Goal: Navigation & Orientation: Find specific page/section

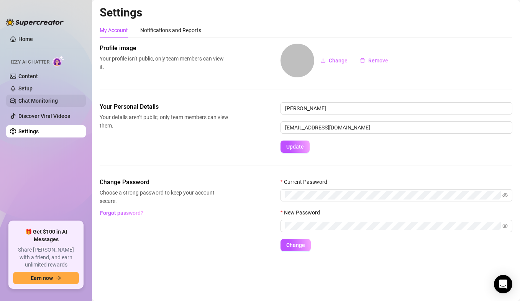
click at [37, 99] on link "Chat Monitoring" at bounding box center [37, 101] width 39 height 6
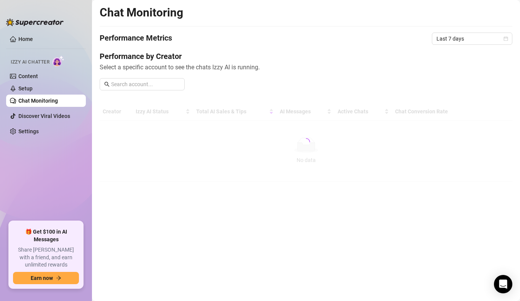
click at [227, 113] on div at bounding box center [306, 142] width 413 height 79
drag, startPoint x: 226, startPoint y: 112, endPoint x: 144, endPoint y: 82, distance: 87.0
click at [209, 108] on div at bounding box center [306, 142] width 413 height 79
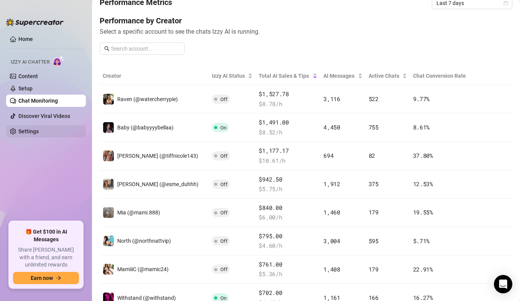
scroll to position [33, 0]
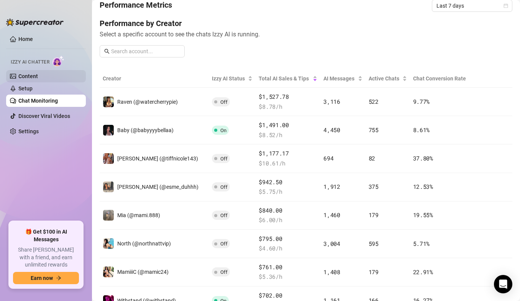
click at [29, 77] on link "Content" at bounding box center [28, 76] width 20 height 6
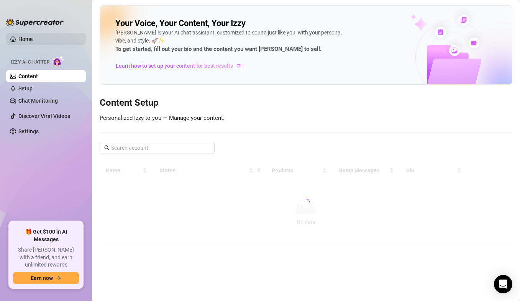
click at [33, 36] on link "Home" at bounding box center [25, 39] width 15 height 6
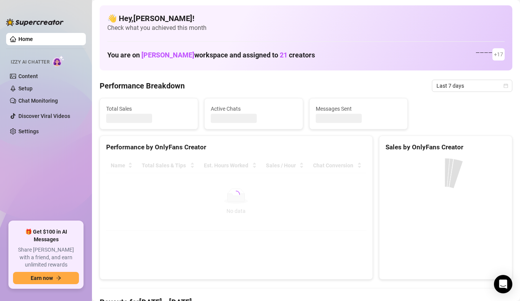
click at [33, 41] on link "Home" at bounding box center [25, 39] width 15 height 6
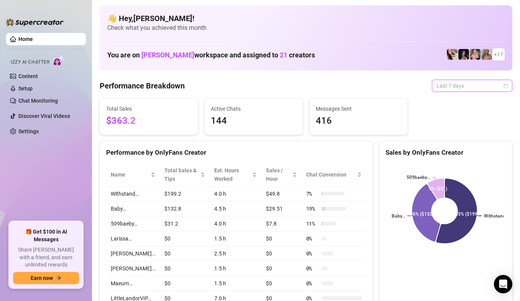
click at [493, 86] on span "Last 7 days" at bounding box center [472, 85] width 71 height 11
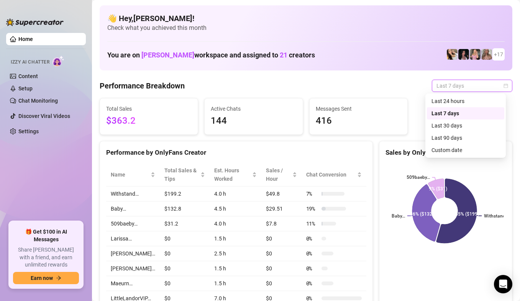
click at [460, 112] on div "Last 7 days" at bounding box center [466, 113] width 68 height 8
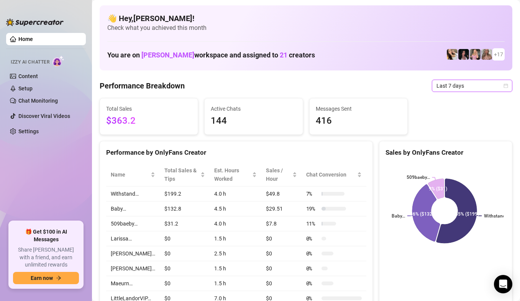
click at [478, 88] on span "Last 7 days" at bounding box center [472, 85] width 71 height 11
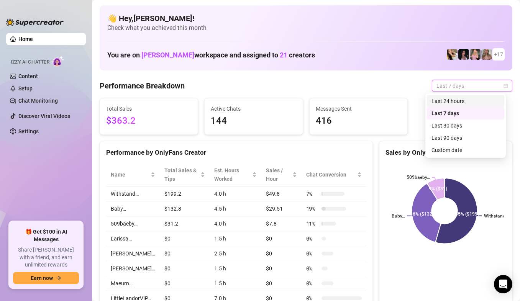
click at [458, 104] on div "Last 24 hours" at bounding box center [466, 101] width 68 height 8
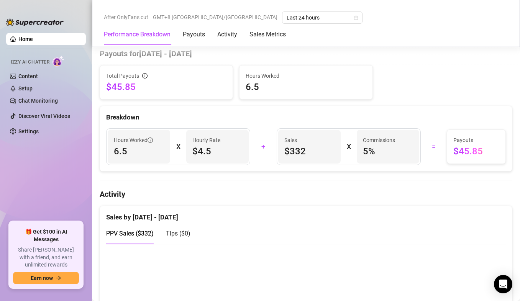
scroll to position [268, 0]
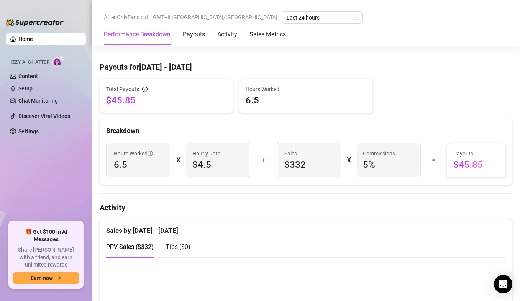
click at [513, 1] on div "After OnlyFans cut GMT+8 [GEOGRAPHIC_DATA]/[GEOGRAPHIC_DATA] Last 24 hours Perf…" at bounding box center [306, 23] width 428 height 47
